Goal: Information Seeking & Learning: Learn about a topic

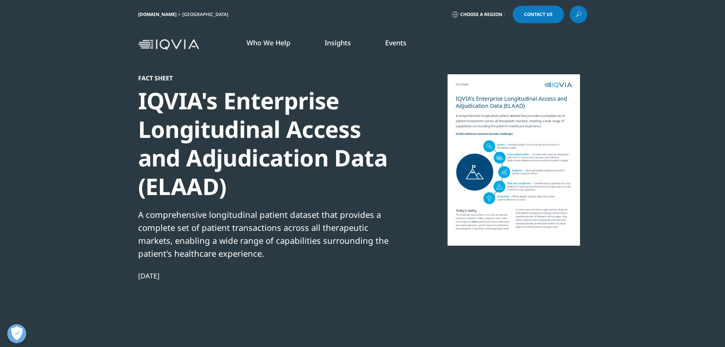
scroll to position [131, 449]
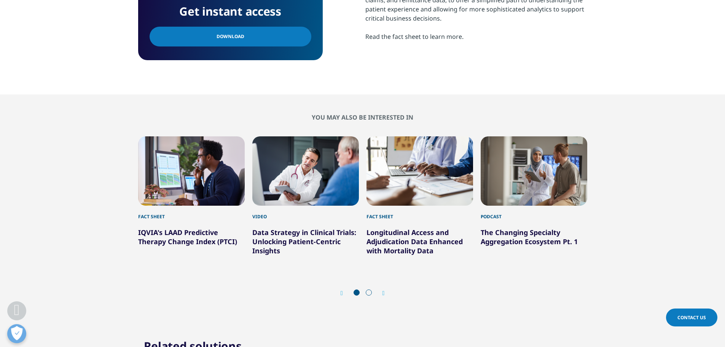
scroll to position [381, 0]
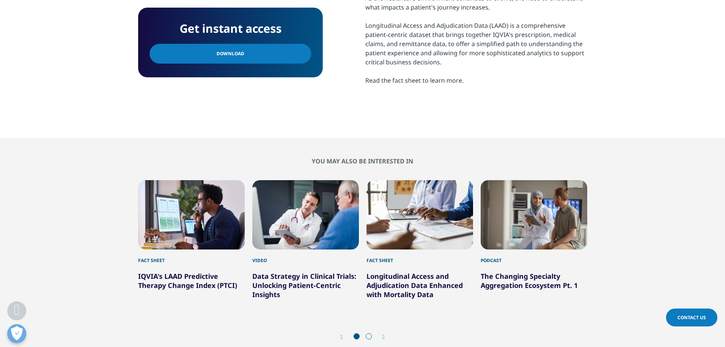
drag, startPoint x: 200, startPoint y: 265, endPoint x: 169, endPoint y: 277, distance: 33.0
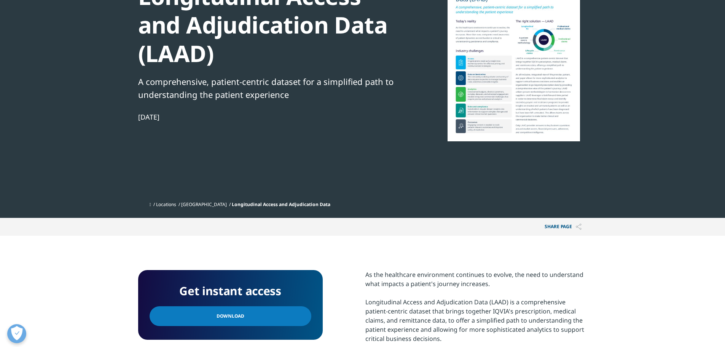
scroll to position [38, 0]
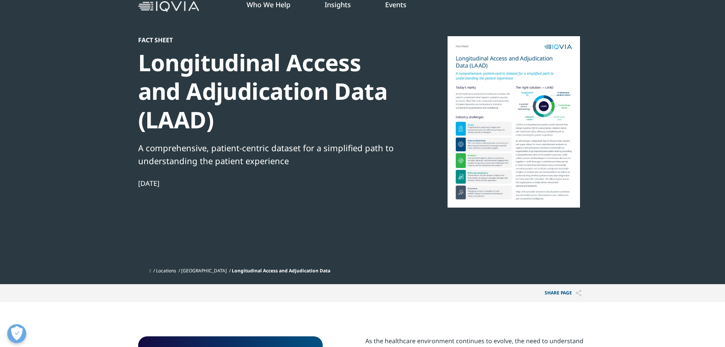
click at [494, 146] on div at bounding box center [513, 121] width 147 height 171
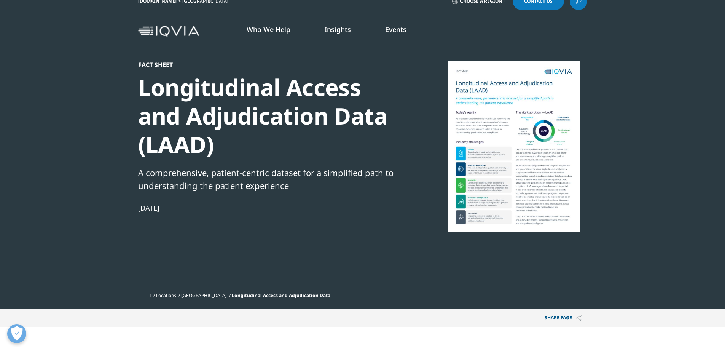
scroll to position [0, 0]
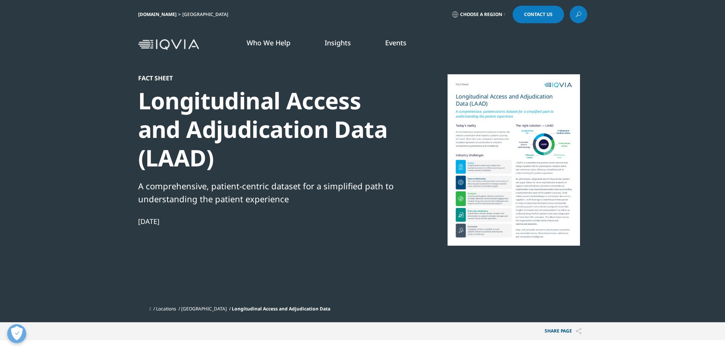
click at [506, 94] on div at bounding box center [513, 159] width 147 height 171
click at [555, 152] on div at bounding box center [513, 159] width 147 height 171
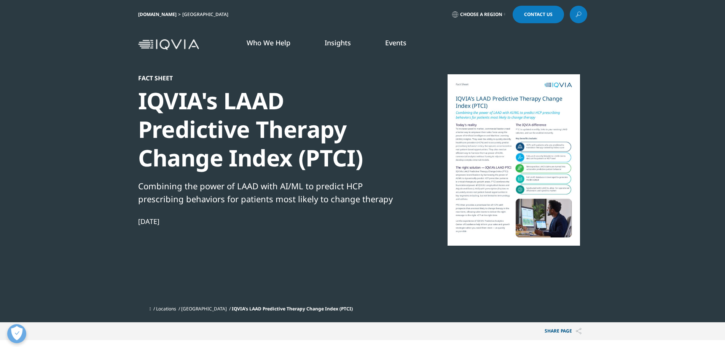
click at [525, 151] on div at bounding box center [513, 159] width 147 height 171
click at [477, 125] on div at bounding box center [513, 159] width 147 height 171
